Goal: Task Accomplishment & Management: Use online tool/utility

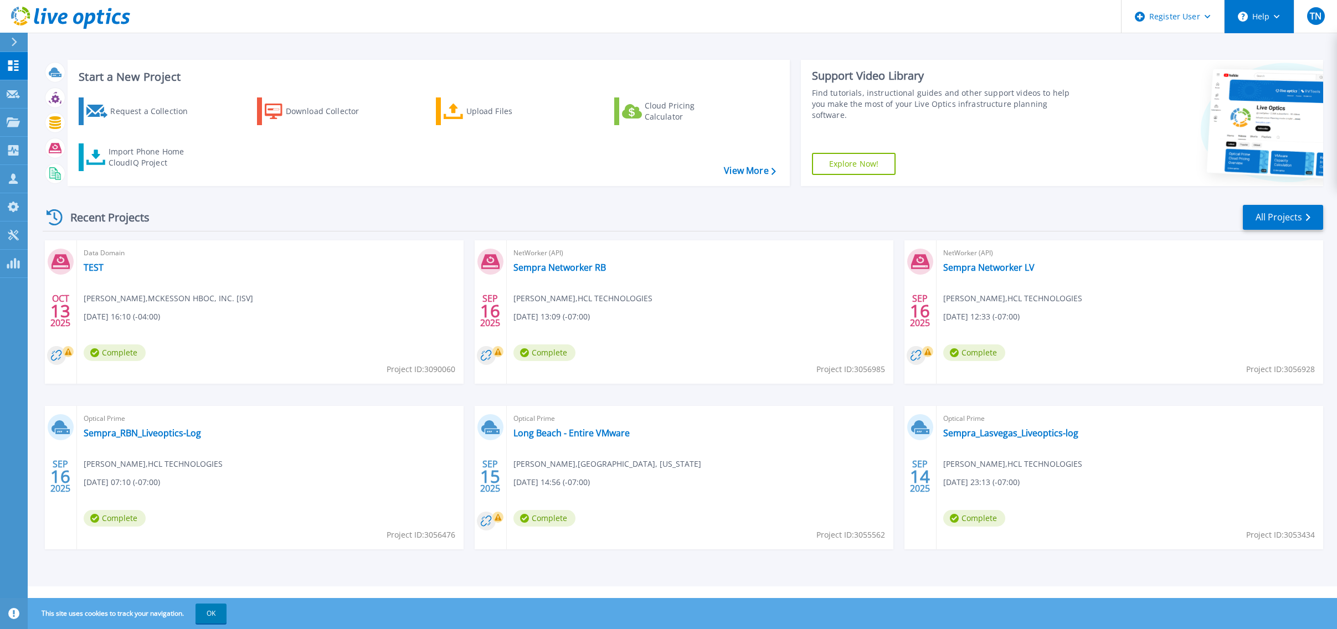
click at [1271, 13] on button "Help" at bounding box center [1258, 16] width 69 height 33
click at [1269, 48] on link "Explore Helpful Articles" at bounding box center [1286, 47] width 123 height 27
click at [1290, 47] on link "Explore Helpful Articles" at bounding box center [1286, 47] width 123 height 27
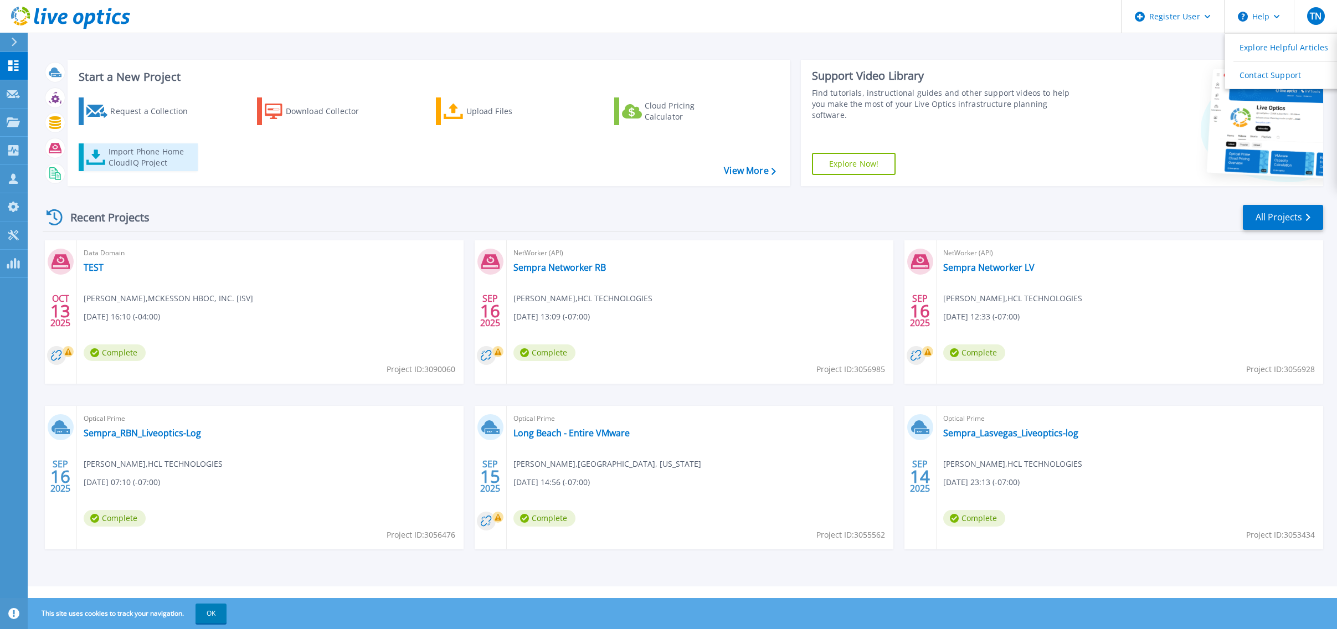
click at [145, 159] on div "Import Phone Home CloudIQ Project" at bounding box center [152, 157] width 86 height 22
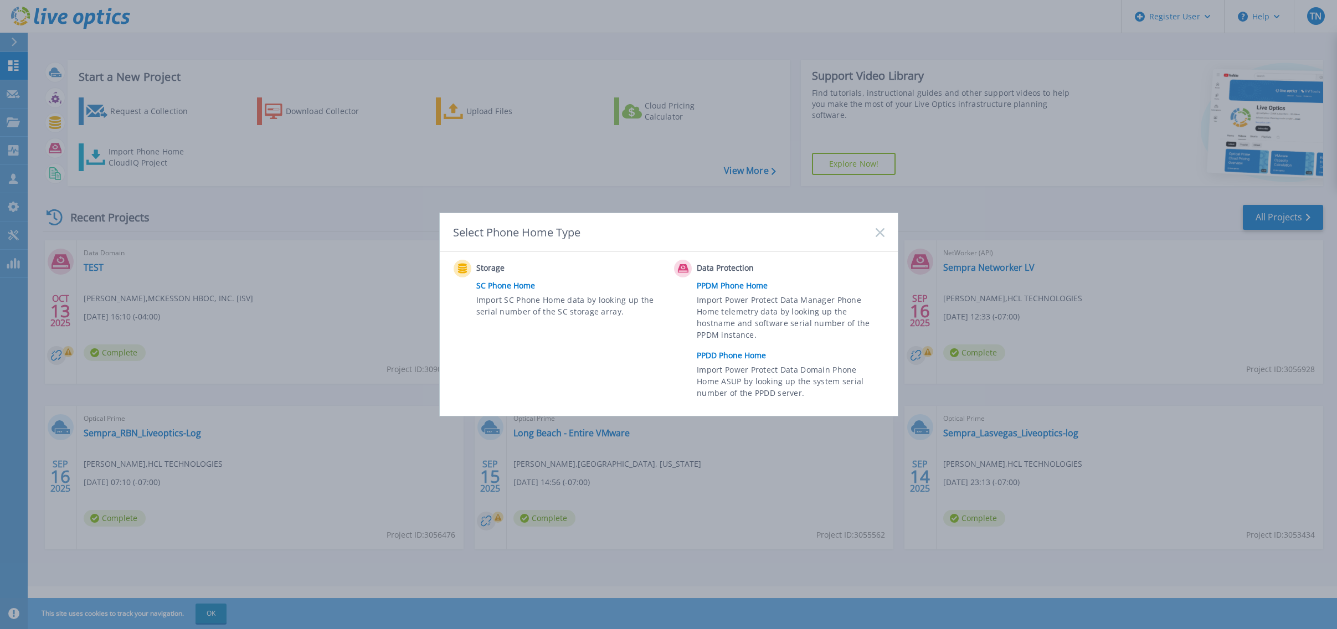
click at [750, 284] on link "PPDM Phone Home" at bounding box center [793, 285] width 193 height 17
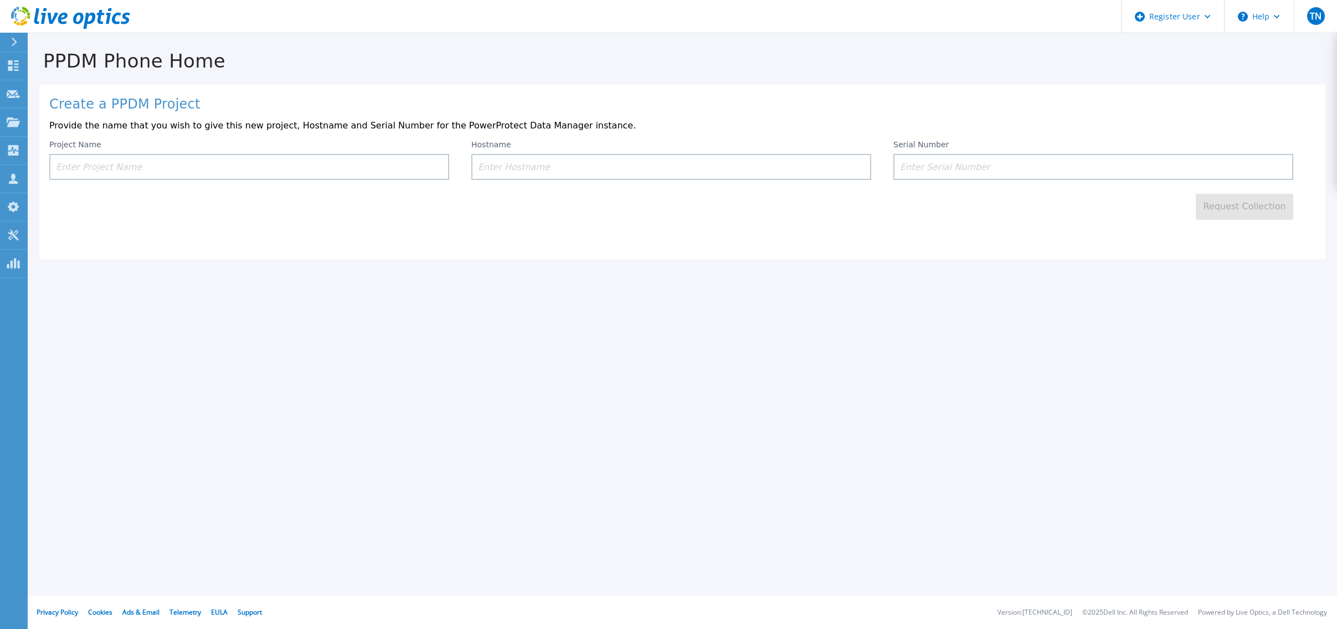
click at [181, 167] on input at bounding box center [249, 167] width 400 height 26
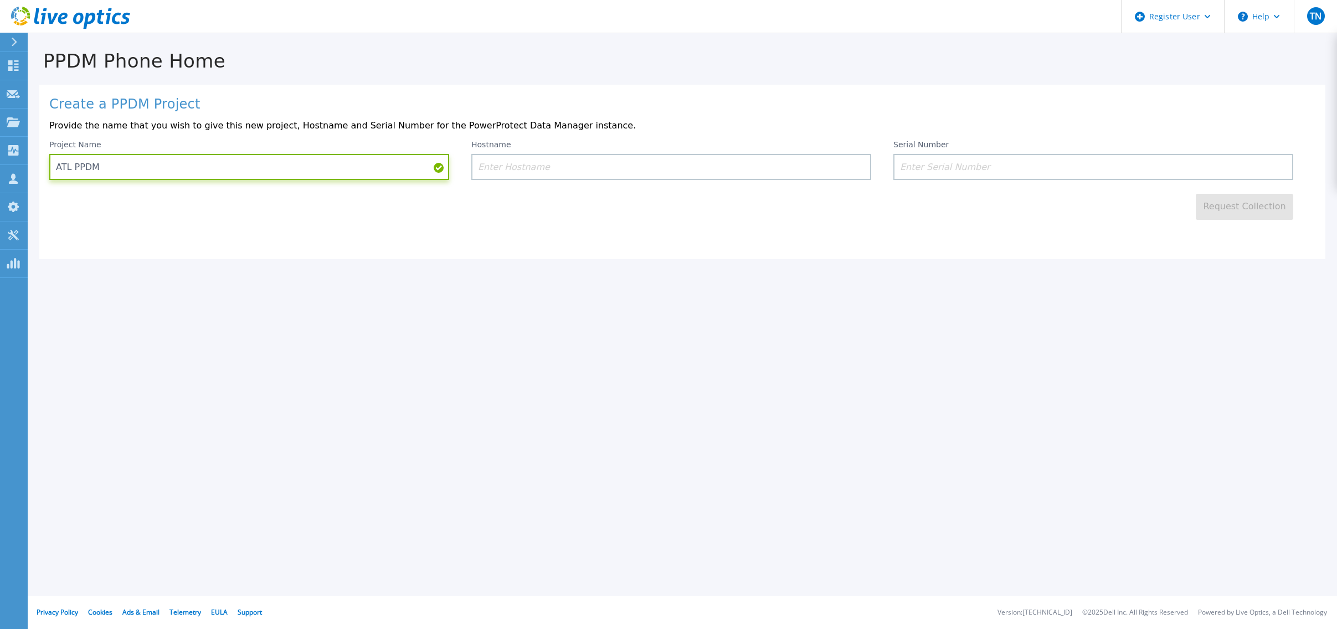
type input "ATL PPDM"
click at [632, 234] on div "Create a PPDM Project Provide the name that you wish to give this new project, …" at bounding box center [682, 172] width 1286 height 174
click at [511, 173] on input at bounding box center [671, 167] width 400 height 26
paste input "atl-sanppdmv01.rx.relayhealth.com"
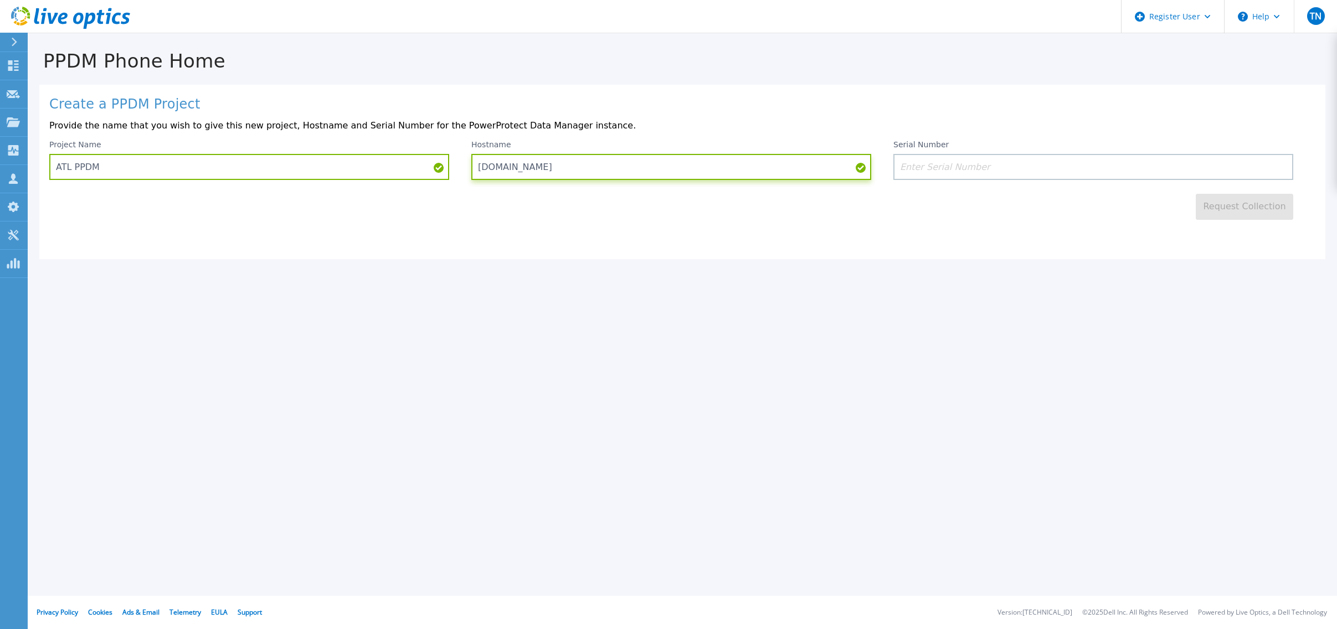
type input "atl-sanppdmv01.rx.relayhealth.com"
click at [955, 168] on input at bounding box center [1093, 167] width 400 height 26
click at [949, 169] on input at bounding box center [1093, 167] width 400 height 26
paste input "ELMPPD0122S50D"
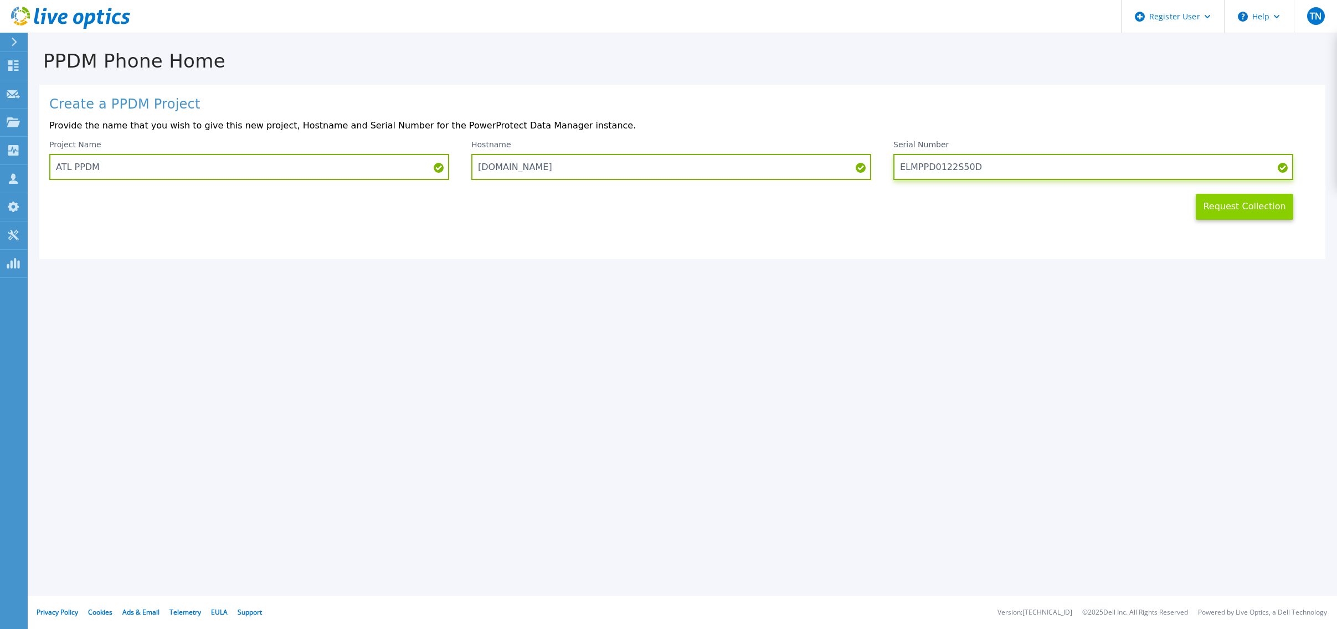
type input "ELMPPD0122S50D"
click at [1249, 207] on button "Request Collection" at bounding box center [1243, 207] width 97 height 26
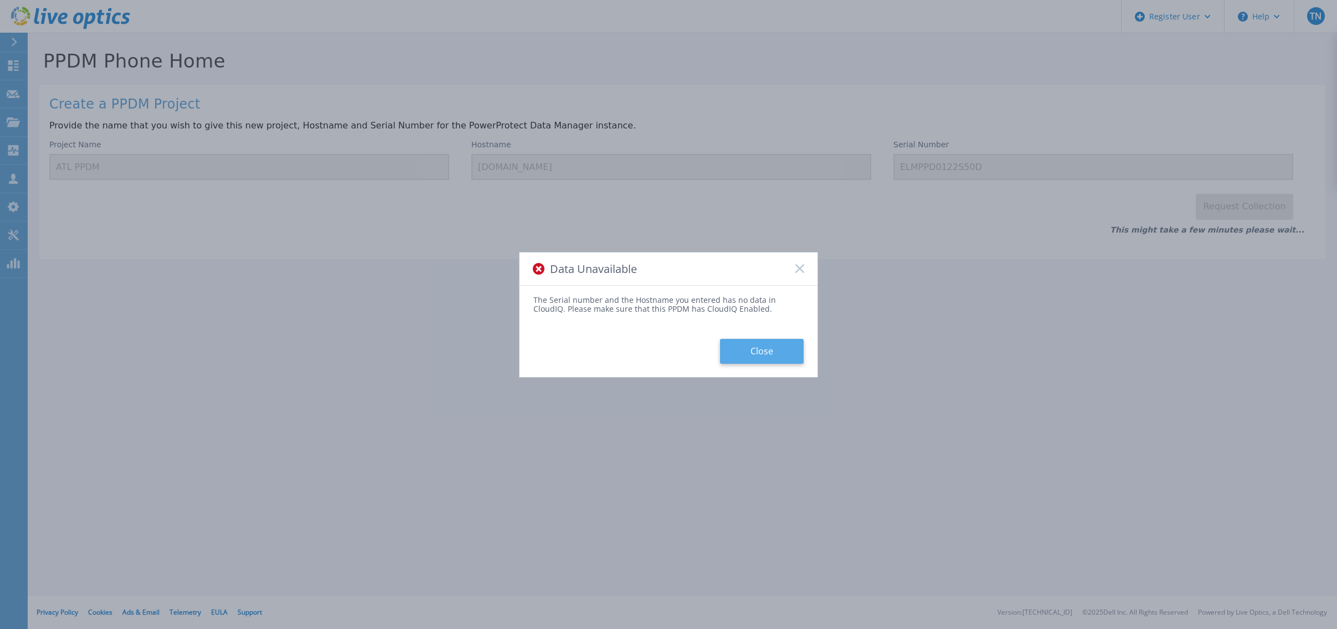
click at [764, 348] on button "Close" at bounding box center [762, 351] width 84 height 25
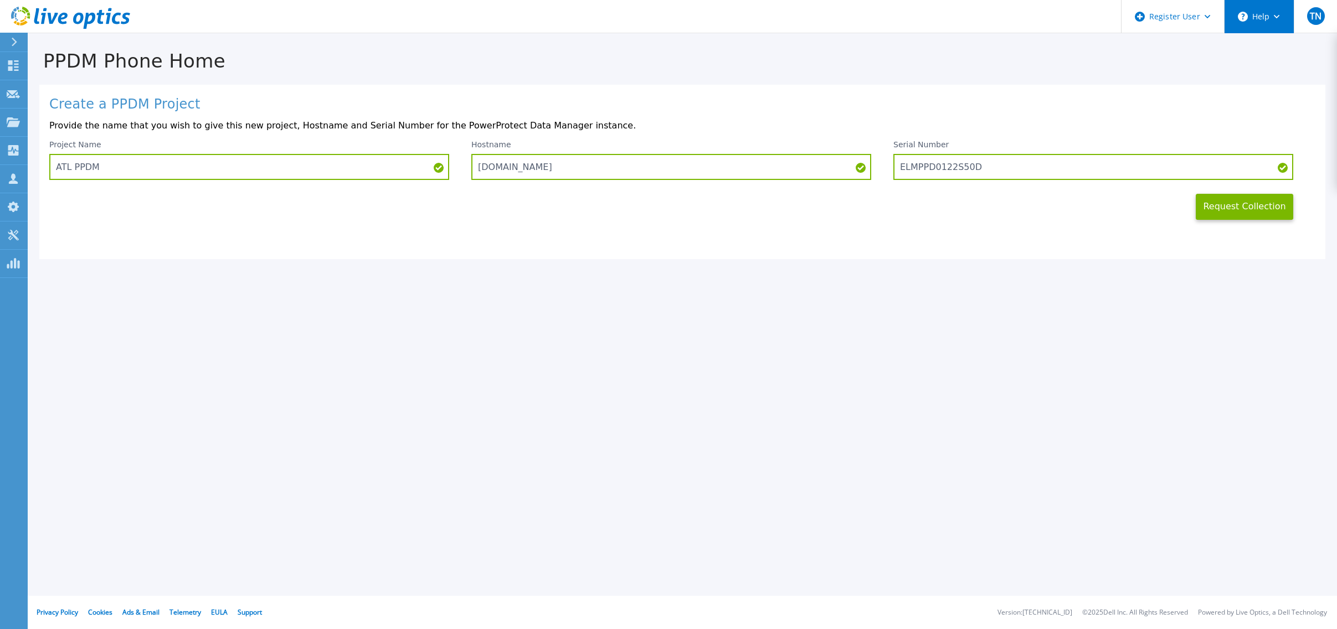
click at [1245, 19] on circle at bounding box center [1243, 17] width 10 height 10
click at [1250, 71] on link "Contact Support" at bounding box center [1286, 74] width 123 height 27
click at [1250, 207] on button "Request Collection" at bounding box center [1243, 207] width 97 height 26
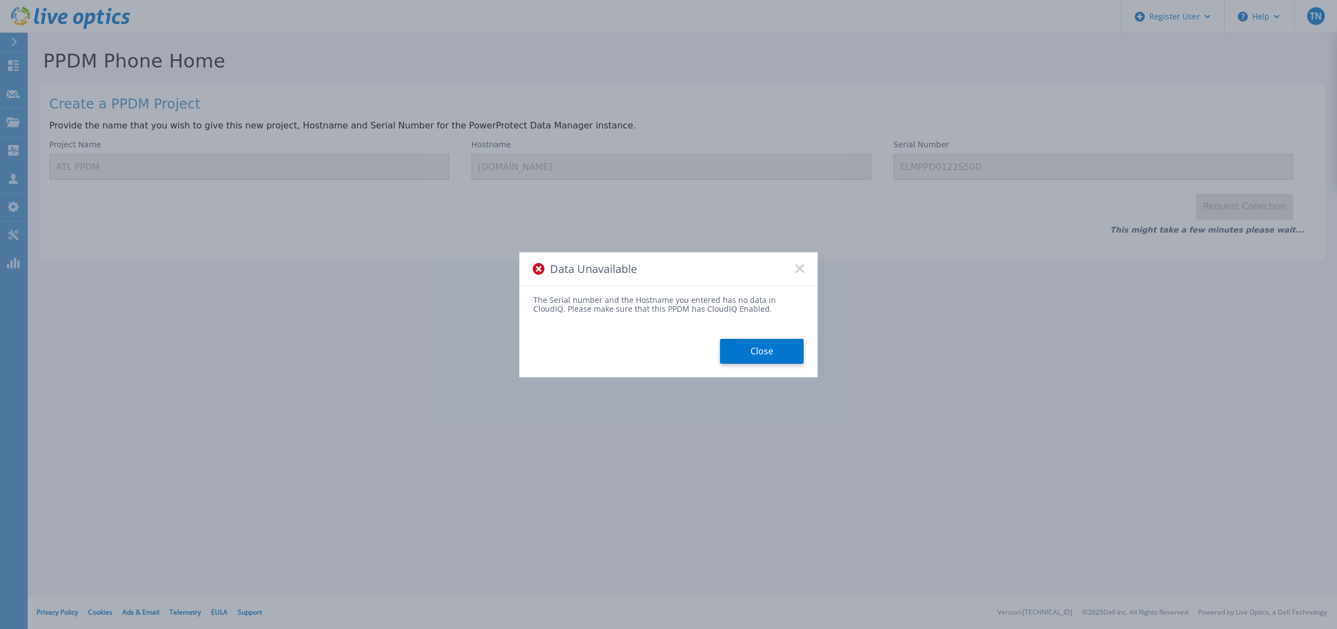
click at [800, 272] on icon at bounding box center [799, 268] width 9 height 9
